Goal: Download file/media

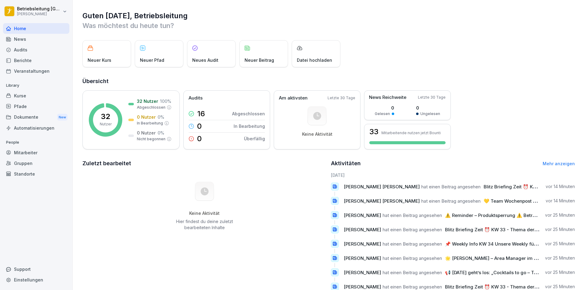
click at [21, 36] on div "News" at bounding box center [36, 39] width 66 height 11
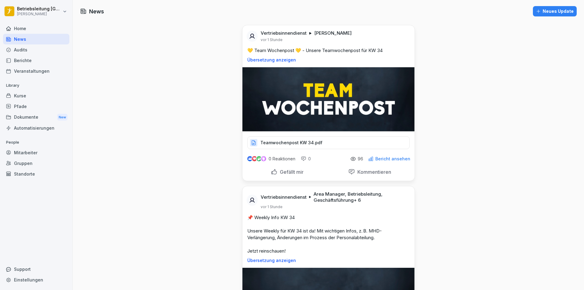
click at [20, 31] on div "Home" at bounding box center [36, 28] width 66 height 11
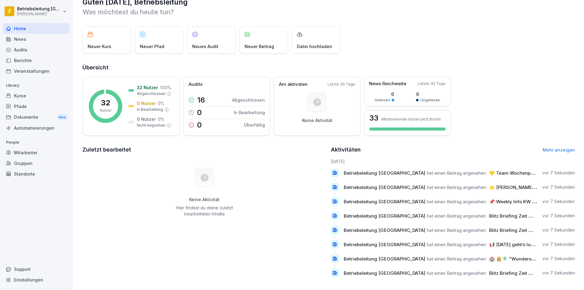
scroll to position [21, 0]
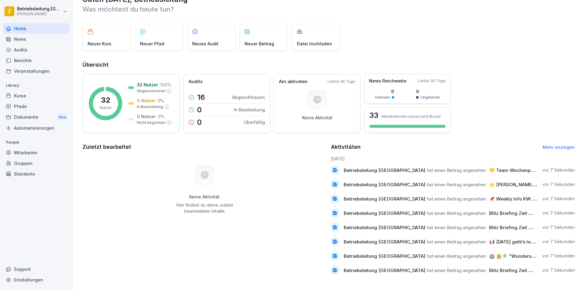
click at [23, 39] on div "News" at bounding box center [36, 39] width 66 height 11
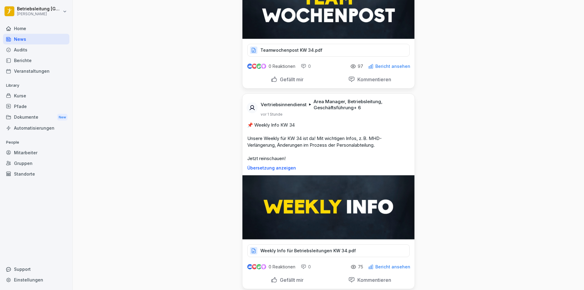
scroll to position [122, 0]
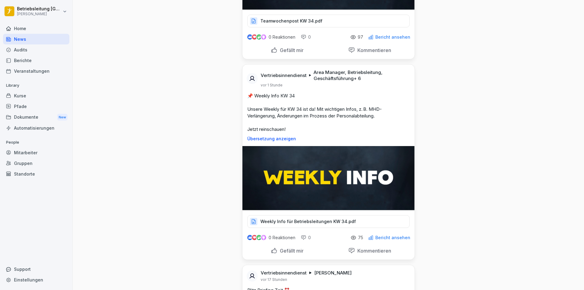
click at [295, 174] on img at bounding box center [328, 178] width 172 height 64
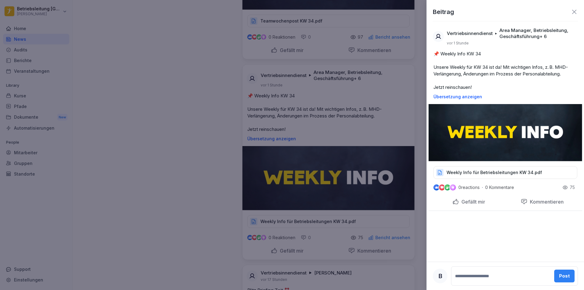
click at [345, 213] on div at bounding box center [292, 145] width 584 height 290
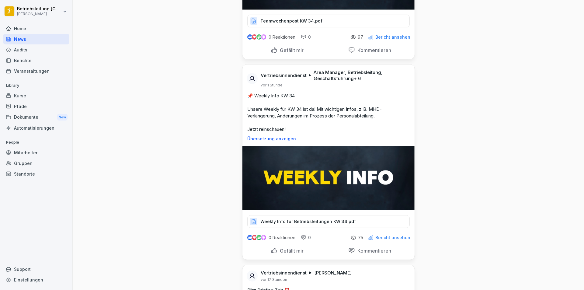
click at [294, 223] on p "Weekly Info für Betriebsleitungen KW 34.pdf" at bounding box center [308, 221] width 96 height 6
click at [287, 223] on p "Weekly Info für Betriebsleitungen KW 34.pdf" at bounding box center [308, 221] width 96 height 6
